Goal: Find specific page/section: Find specific page/section

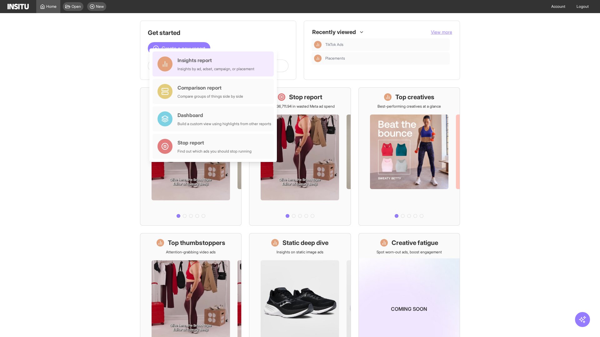
click at [215, 64] on div "Insights report Insights by ad, adset, campaign, or placement" at bounding box center [215, 64] width 77 height 15
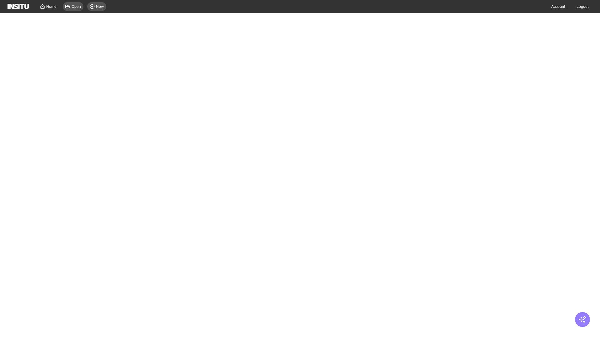
select select "**"
